Goal: Transaction & Acquisition: Purchase product/service

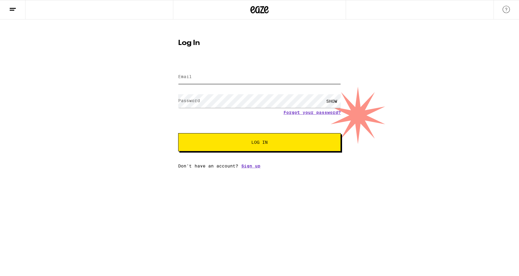
click at [218, 80] on input "Email" at bounding box center [259, 77] width 163 height 14
type input "[EMAIL_ADDRESS][PERSON_NAME][PERSON_NAME][DOMAIN_NAME]"
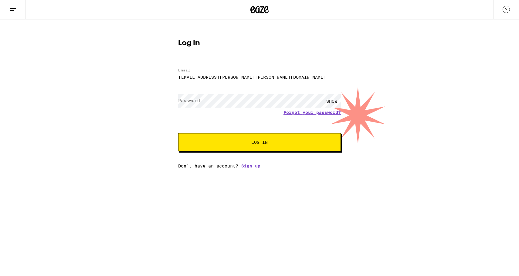
click at [195, 102] on label "Password" at bounding box center [189, 100] width 22 height 5
click at [256, 143] on span "Log In" at bounding box center [259, 142] width 16 height 4
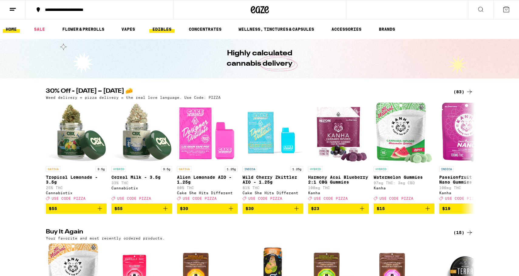
click at [161, 27] on link "EDIBLES" at bounding box center [161, 29] width 25 height 7
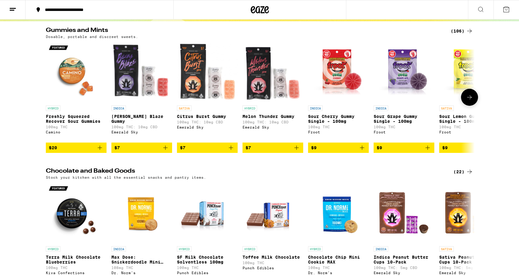
scroll to position [195, 0]
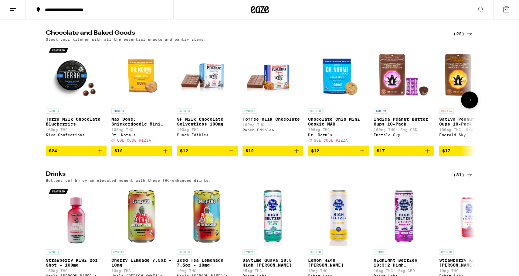
click at [427, 153] on icon "Add to bag" at bounding box center [428, 150] width 4 height 4
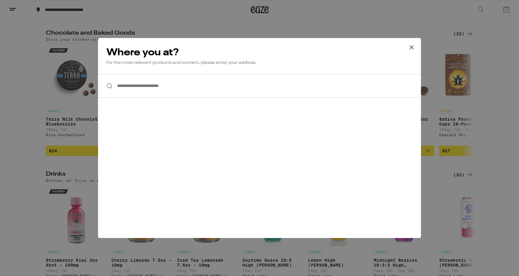
click at [250, 91] on input "**********" at bounding box center [259, 85] width 323 height 23
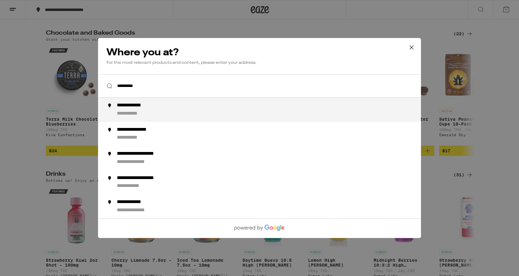
click at [153, 118] on li "**********" at bounding box center [259, 109] width 323 height 24
type input "**********"
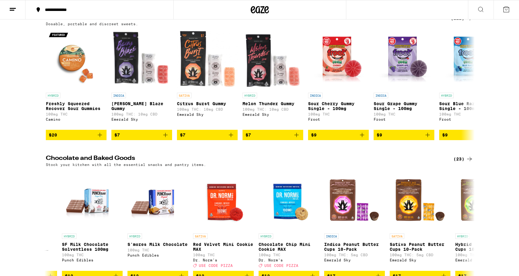
scroll to position [0, 0]
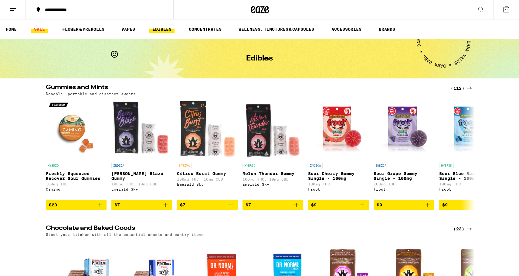
click at [34, 27] on link "SALE" at bounding box center [39, 29] width 17 height 7
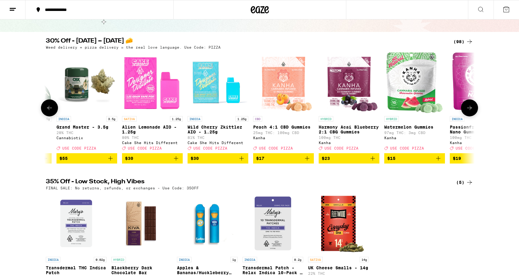
scroll to position [0, 126]
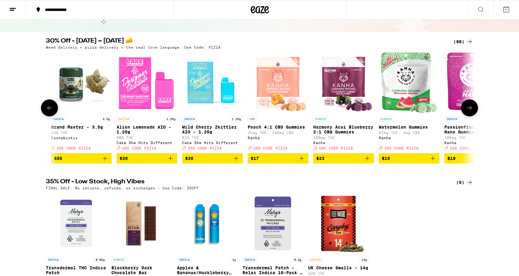
click at [473, 111] on icon at bounding box center [469, 107] width 7 height 7
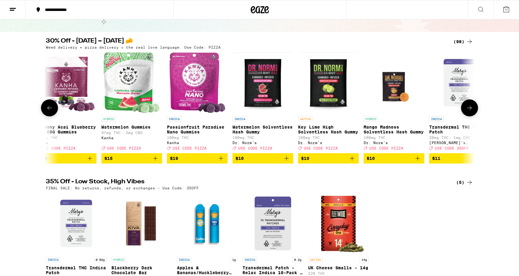
scroll to position [0, 487]
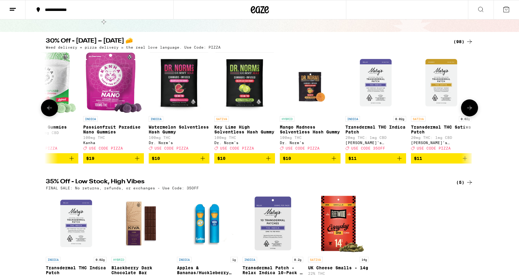
click at [473, 111] on icon at bounding box center [469, 107] width 7 height 7
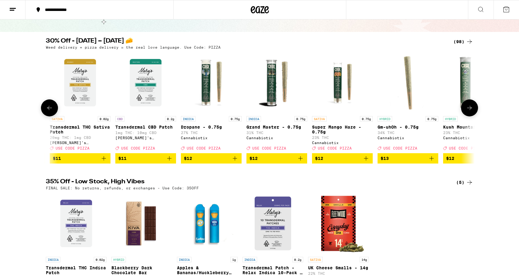
click at [473, 111] on icon at bounding box center [469, 107] width 7 height 7
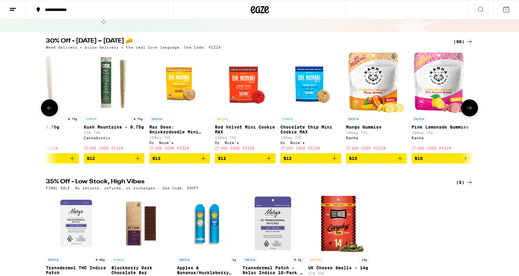
scroll to position [0, 1210]
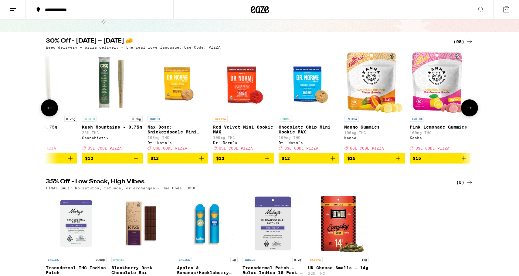
click at [399, 161] on icon "Add to bag" at bounding box center [398, 158] width 7 height 7
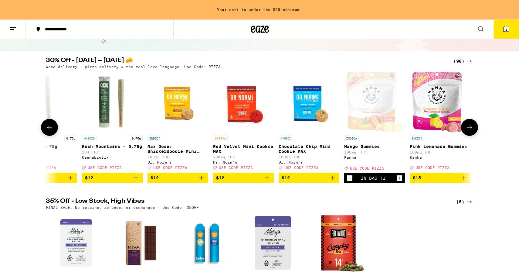
scroll to position [66, 0]
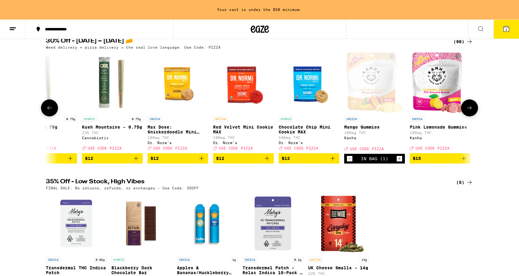
click at [464, 162] on icon "Add to bag" at bounding box center [463, 158] width 7 height 7
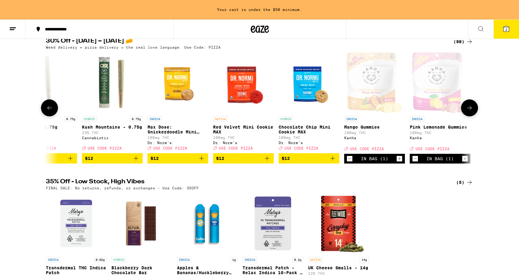
click at [466, 111] on icon at bounding box center [469, 107] width 7 height 7
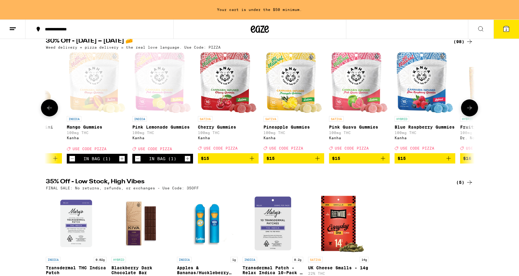
scroll to position [0, 1572]
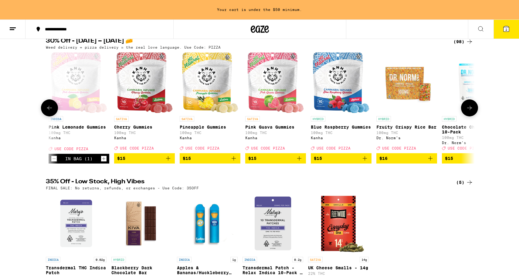
click at [364, 162] on icon "Add to bag" at bounding box center [364, 158] width 7 height 7
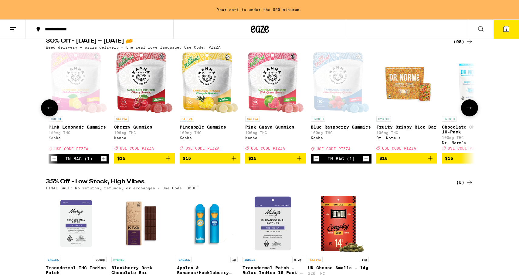
click at [465, 110] on button at bounding box center [469, 107] width 17 height 17
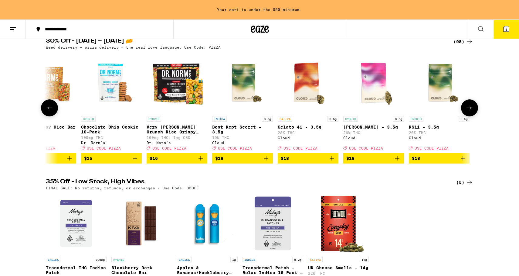
scroll to position [0, 1933]
click at [465, 110] on button at bounding box center [469, 107] width 17 height 17
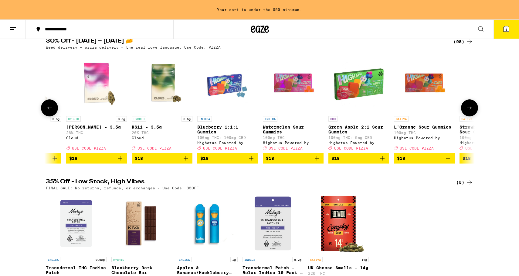
scroll to position [0, 2294]
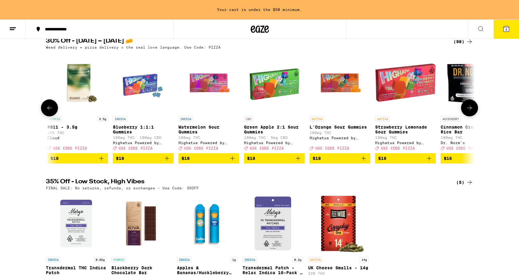
click at [465, 110] on button at bounding box center [469, 107] width 17 height 17
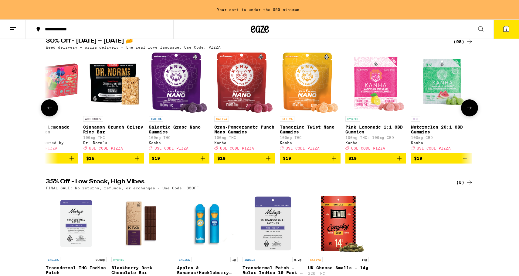
scroll to position [0, 2656]
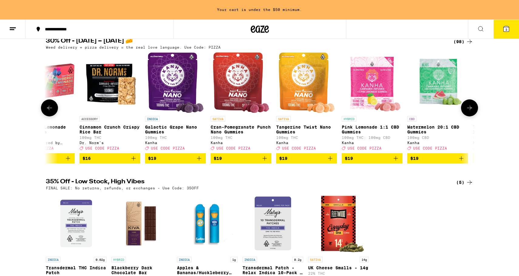
click at [465, 110] on button at bounding box center [469, 107] width 17 height 17
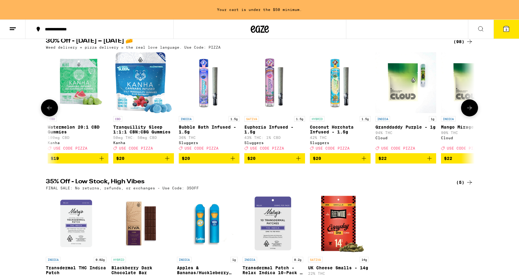
scroll to position [0, 3017]
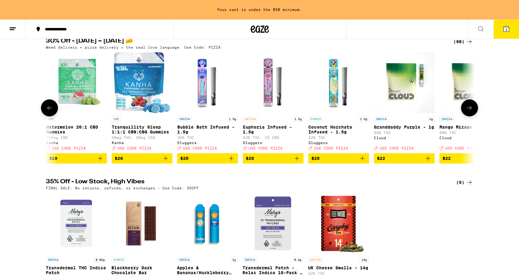
click at [465, 110] on button at bounding box center [469, 107] width 17 height 17
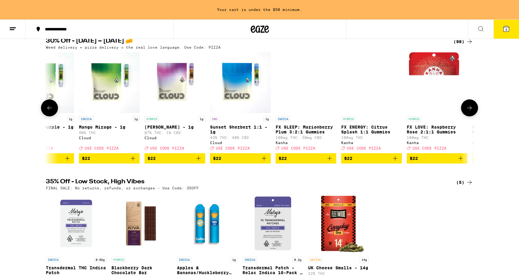
scroll to position [0, 3378]
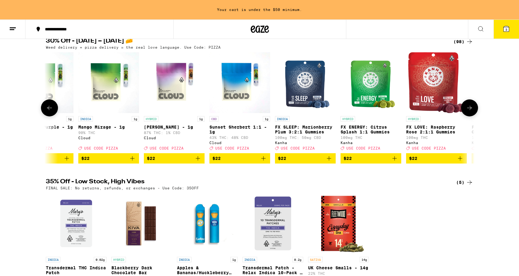
click at [465, 110] on button at bounding box center [469, 107] width 17 height 17
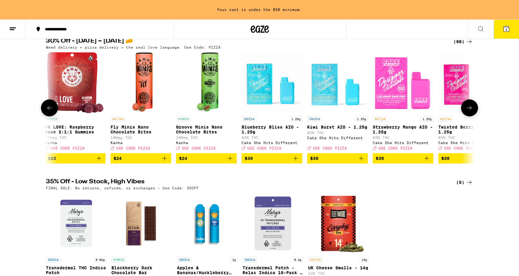
click at [465, 110] on button at bounding box center [469, 107] width 17 height 17
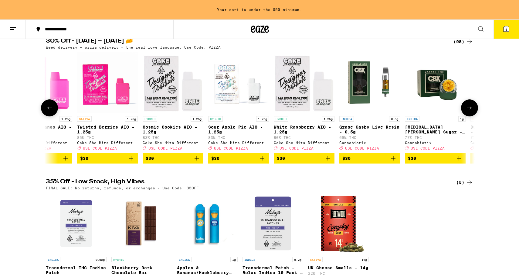
click at [465, 110] on button at bounding box center [469, 107] width 17 height 17
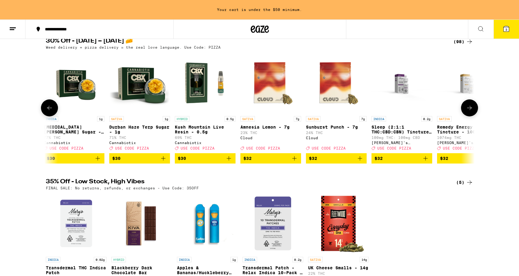
click at [465, 110] on button at bounding box center [469, 107] width 17 height 17
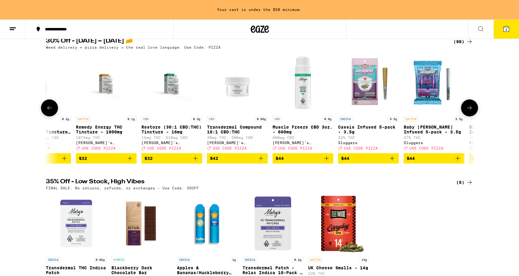
click at [465, 110] on button at bounding box center [469, 107] width 17 height 17
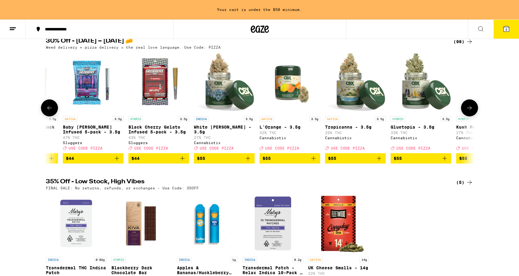
scroll to position [0, 5185]
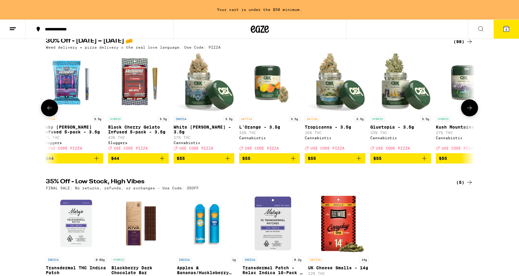
click at [465, 110] on button at bounding box center [469, 107] width 17 height 17
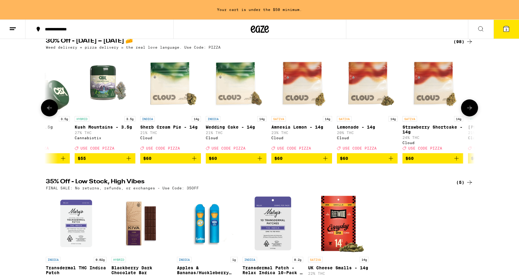
click at [465, 110] on button at bounding box center [469, 107] width 17 height 17
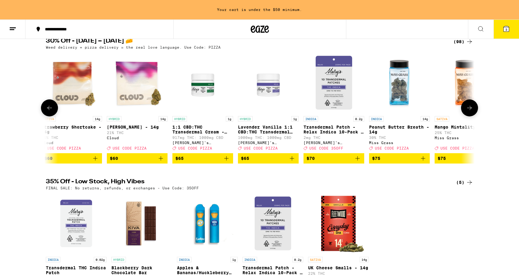
click at [465, 110] on button at bounding box center [469, 107] width 17 height 17
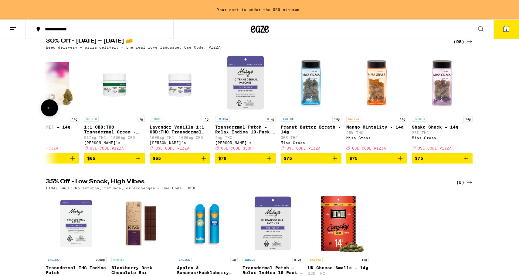
scroll to position [0, 6001]
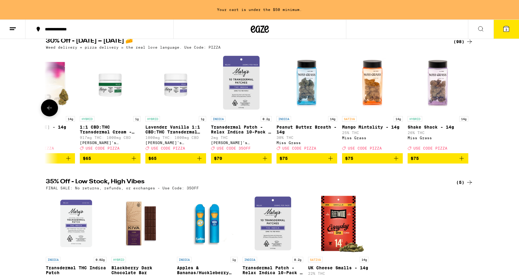
click at [465, 110] on div at bounding box center [469, 107] width 17 height 17
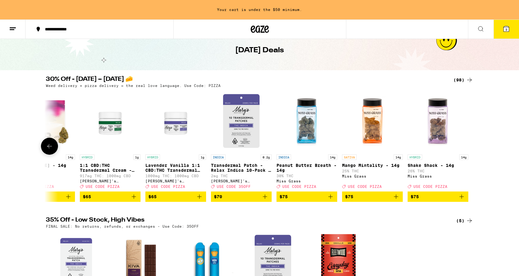
scroll to position [27, 0]
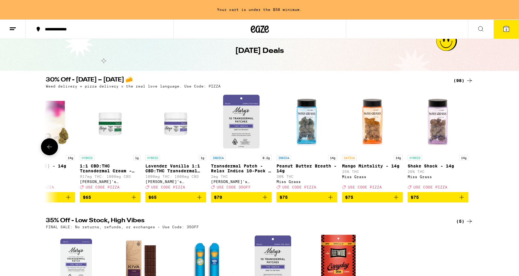
click at [52, 146] on icon at bounding box center [49, 146] width 7 height 7
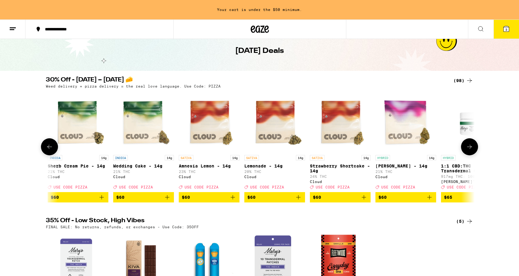
click at [52, 146] on icon at bounding box center [49, 146] width 7 height 7
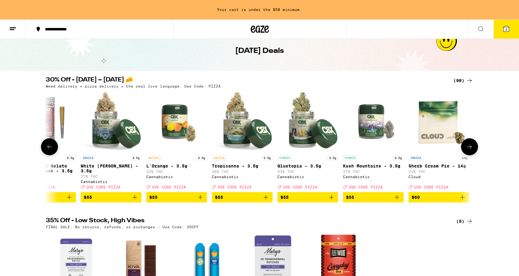
click at [52, 146] on icon at bounding box center [49, 146] width 7 height 7
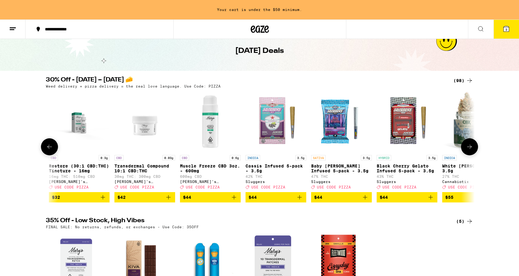
click at [52, 146] on icon at bounding box center [49, 146] width 7 height 7
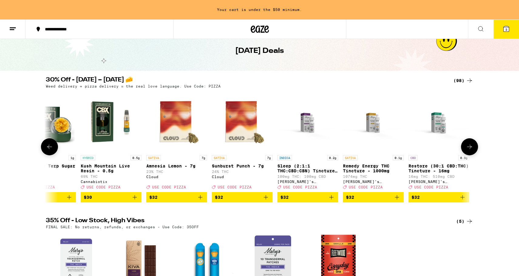
click at [52, 146] on icon at bounding box center [49, 146] width 7 height 7
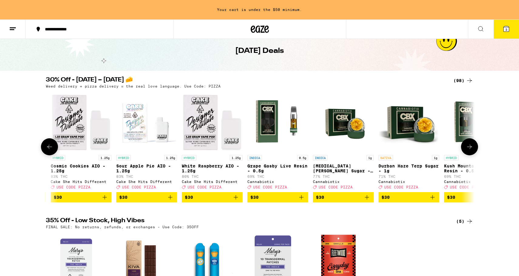
click at [52, 146] on icon at bounding box center [49, 146] width 7 height 7
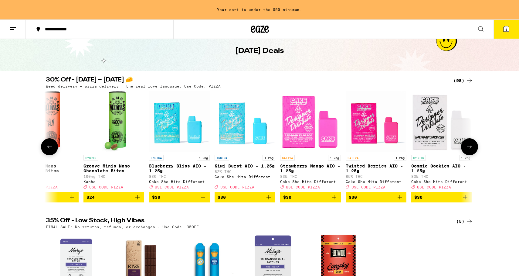
click at [52, 146] on icon at bounding box center [49, 146] width 7 height 7
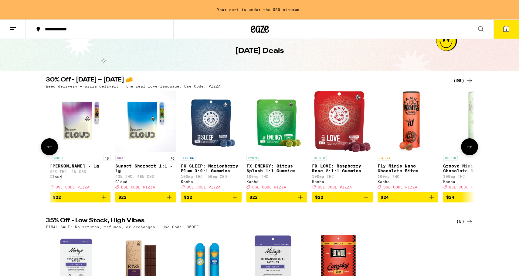
scroll to position [0, 3471]
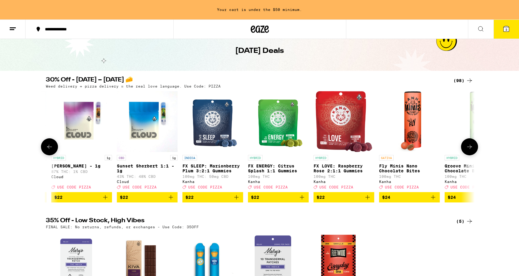
click at [52, 146] on icon at bounding box center [49, 146] width 7 height 7
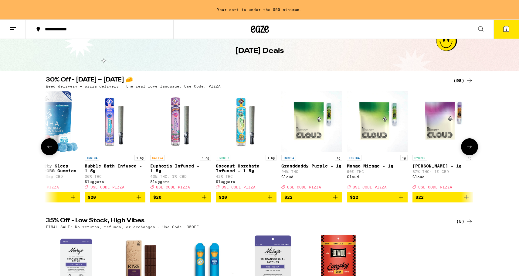
click at [52, 146] on icon at bounding box center [49, 146] width 7 height 7
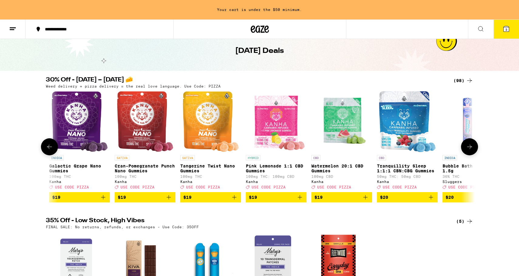
scroll to position [0, 2748]
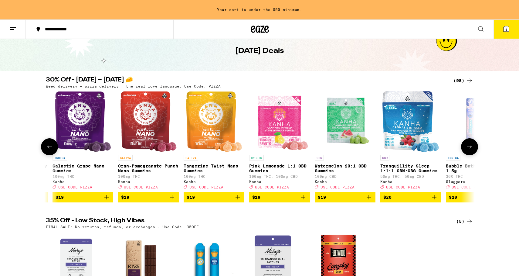
click at [52, 146] on icon at bounding box center [49, 146] width 7 height 7
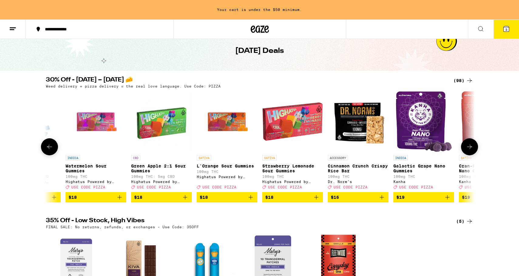
scroll to position [0, 2387]
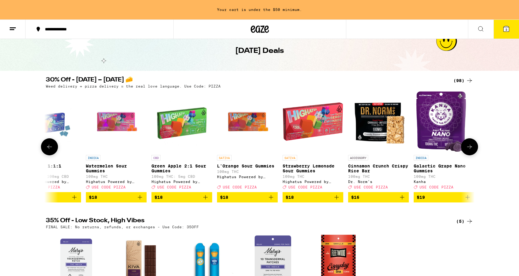
click at [52, 146] on icon at bounding box center [49, 146] width 7 height 7
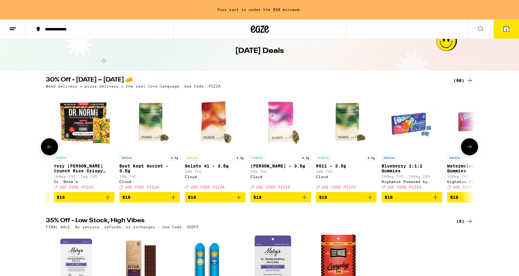
click at [52, 146] on icon at bounding box center [49, 146] width 7 height 7
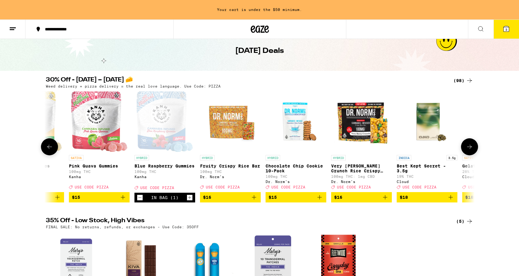
scroll to position [0, 1664]
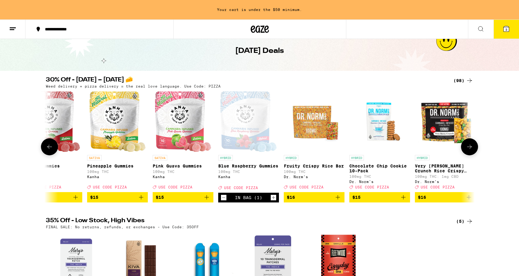
click at [52, 146] on icon at bounding box center [49, 146] width 7 height 7
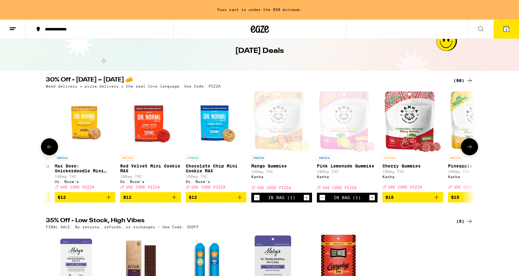
scroll to position [0, 1303]
click at [10, 31] on icon at bounding box center [12, 28] width 7 height 7
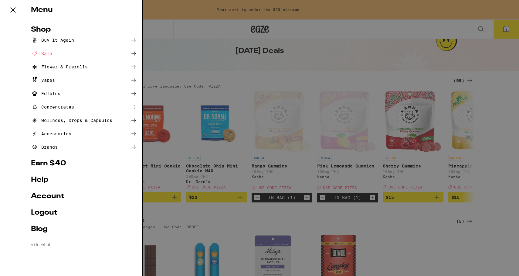
click at [51, 92] on div "Edibles" at bounding box center [45, 93] width 29 height 7
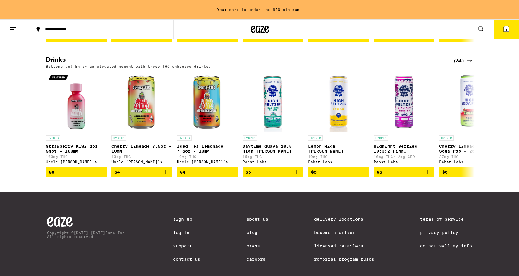
scroll to position [325, 0]
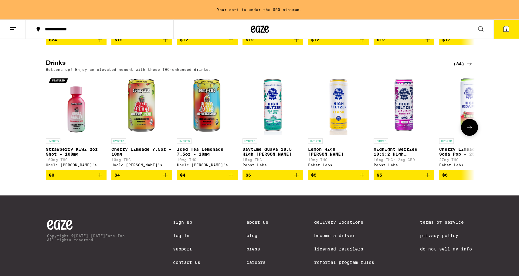
click at [474, 136] on button at bounding box center [469, 127] width 17 height 17
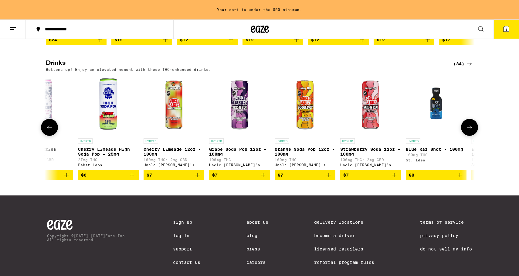
click at [474, 136] on button at bounding box center [469, 127] width 17 height 17
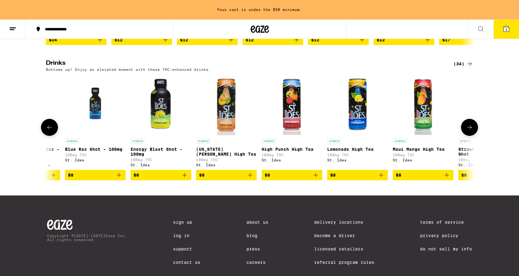
scroll to position [0, 723]
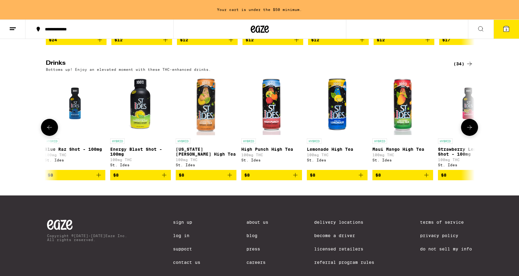
click at [473, 131] on icon at bounding box center [469, 127] width 7 height 7
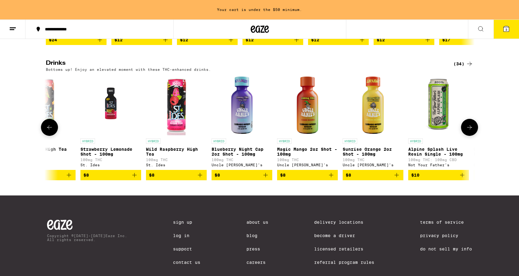
scroll to position [0, 1084]
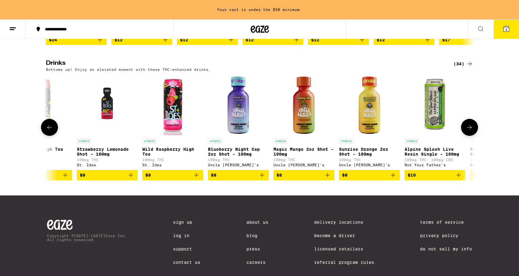
click at [53, 136] on button at bounding box center [49, 127] width 17 height 17
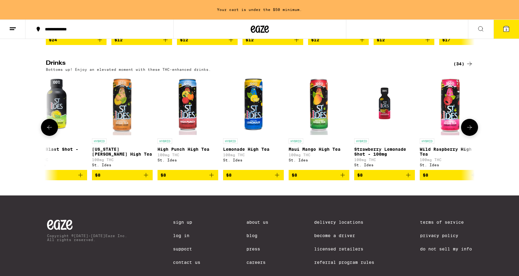
scroll to position [0, 723]
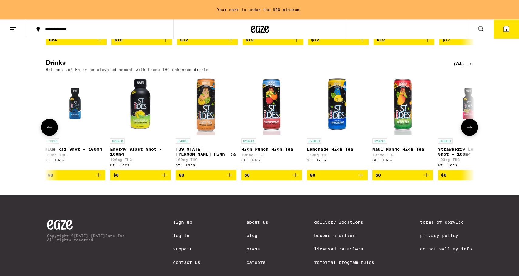
click at [231, 179] on icon "Add to bag" at bounding box center [229, 174] width 7 height 7
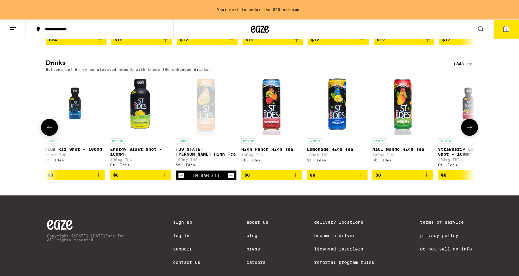
scroll to position [306, 0]
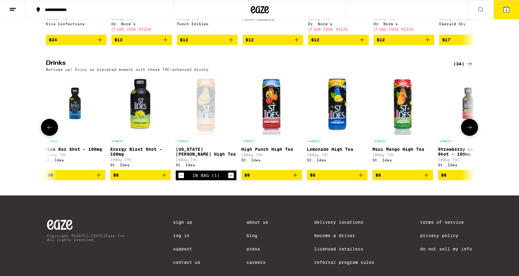
click at [231, 177] on icon "Increment" at bounding box center [231, 174] width 3 height 3
click at [234, 204] on div "Gummies and Mints (112) Dosable, portable and discreet sweets. HYBRID Freshly S…" at bounding box center [259, 35] width 519 height 513
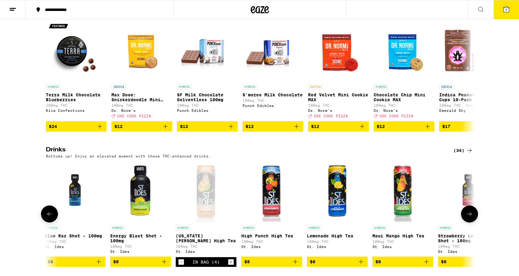
scroll to position [219, 0]
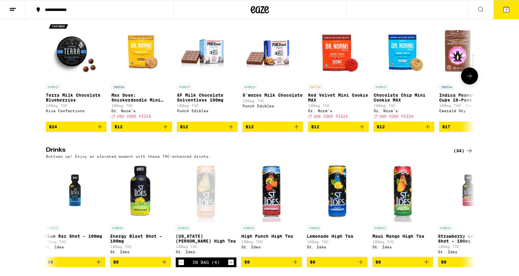
click at [469, 84] on button at bounding box center [469, 75] width 17 height 17
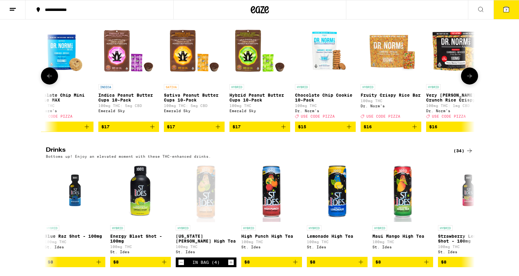
scroll to position [0, 361]
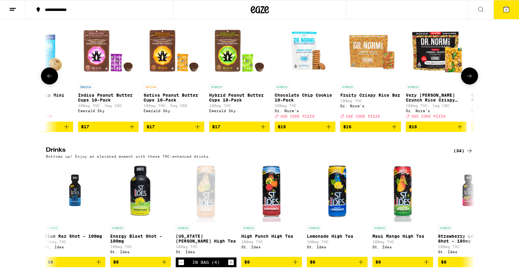
click at [134, 130] on icon "Add to bag" at bounding box center [131, 126] width 7 height 7
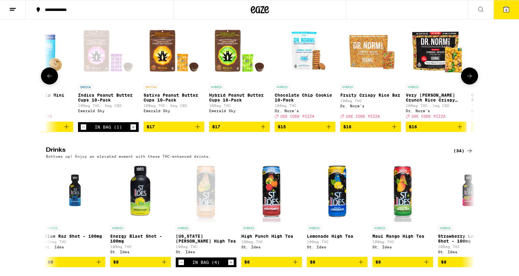
click at [265, 129] on icon "Add to bag" at bounding box center [263, 127] width 4 height 4
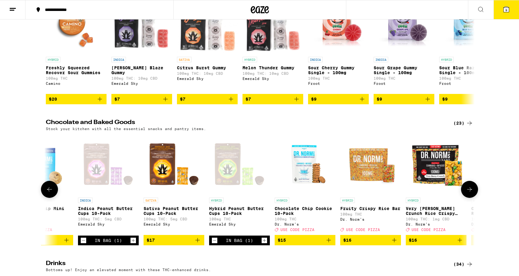
scroll to position [0, 0]
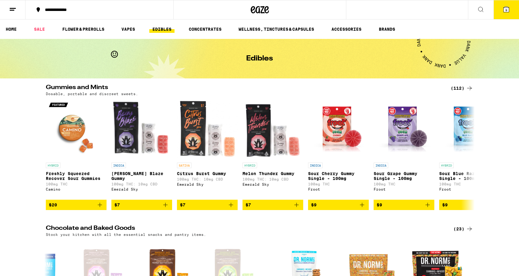
click at [507, 12] on span "9" at bounding box center [507, 10] width 2 height 4
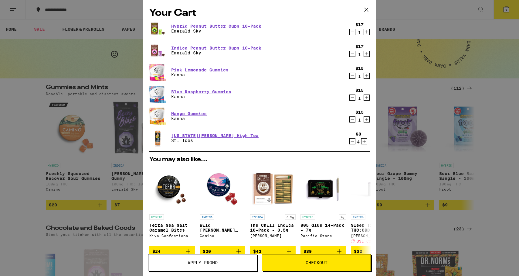
click at [199, 260] on span "Apply Promo" at bounding box center [203, 262] width 30 height 4
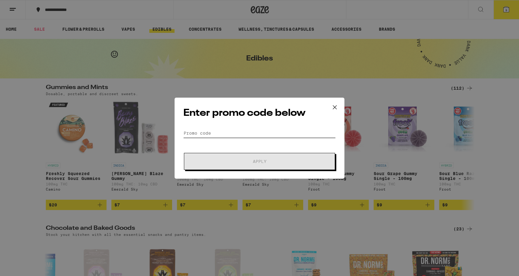
click at [217, 134] on input "Promo Code" at bounding box center [259, 132] width 152 height 9
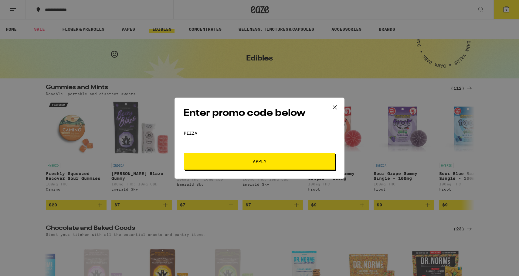
type input "Pizza"
click at [247, 164] on button "Apply" at bounding box center [259, 161] width 151 height 17
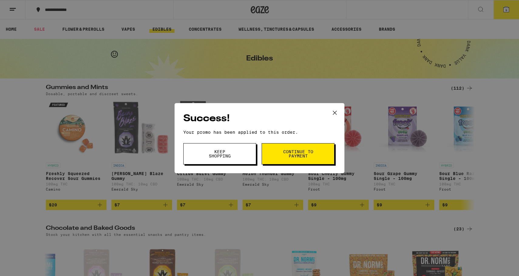
click at [309, 155] on span "Continue to payment" at bounding box center [298, 153] width 31 height 9
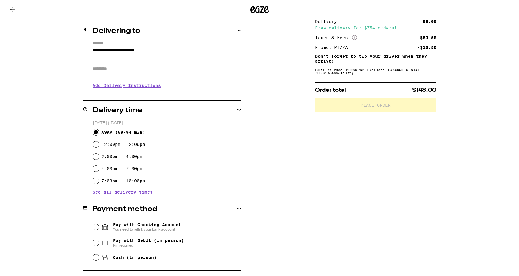
scroll to position [84, 0]
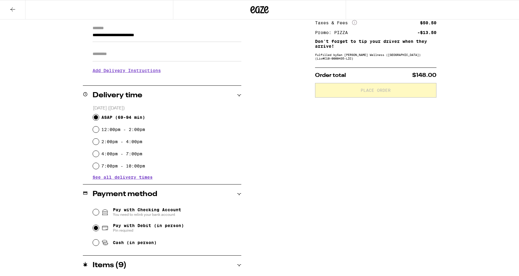
click at [95, 228] on input "Pay with Debit (in person) Pin required" at bounding box center [96, 228] width 6 height 6
radio input "true"
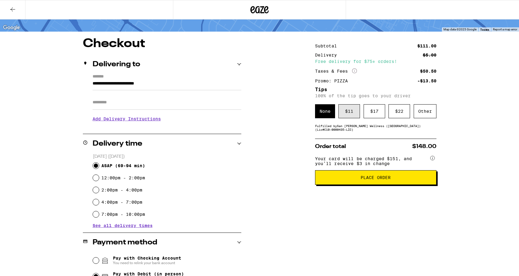
scroll to position [30, 0]
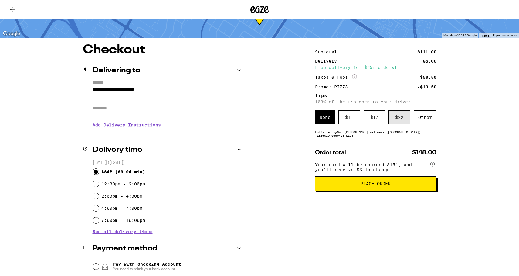
click at [403, 118] on div "$ 22" at bounding box center [400, 117] width 22 height 14
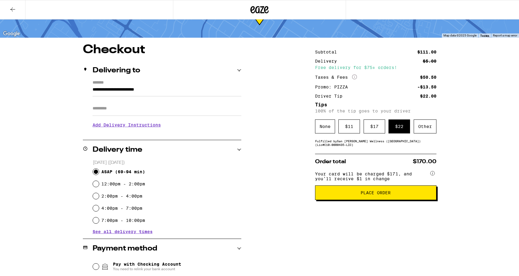
click at [403, 195] on span "Place Order" at bounding box center [375, 192] width 111 height 4
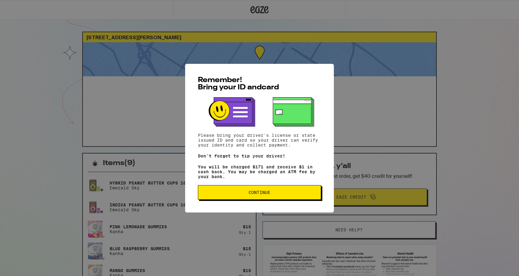
click at [267, 192] on span "Continue" at bounding box center [260, 192] width 22 height 4
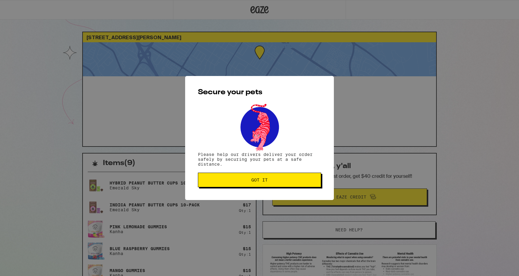
click at [275, 180] on span "Got it" at bounding box center [259, 180] width 113 height 4
